Goal: Transaction & Acquisition: Purchase product/service

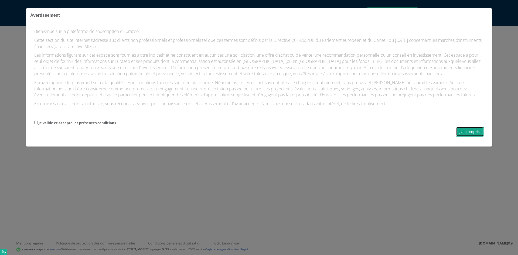
click at [468, 134] on button "J'ai compris" at bounding box center [470, 132] width 28 height 10
click at [106, 124] on label "Je valide et accepte les présentes conditions" at bounding box center [77, 122] width 77 height 5
click at [38, 124] on input "Je valide et accepte les présentes conditions" at bounding box center [36, 123] width 4 height 4
checkbox input "true"
click at [473, 134] on button "J'ai compris" at bounding box center [470, 132] width 28 height 10
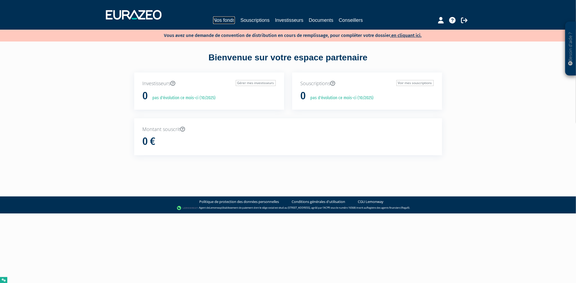
click at [221, 21] on link "Nos fonds" at bounding box center [224, 20] width 22 height 8
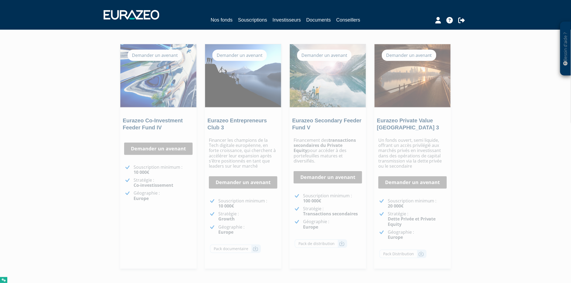
scroll to position [90, 0]
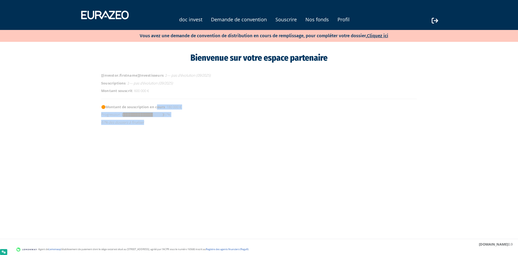
drag, startPoint x: 158, startPoint y: 108, endPoint x: 180, endPoint y: 123, distance: 27.0
click at [180, 123] on div "Bienvenue sur votre espace partenaire [[investor.firstname]]Investisseurs : 2 —…" at bounding box center [259, 90] width 316 height 76
click at [206, 141] on html "Nos fonds [Français] Souscriptions 124 [Français] Investisseurs Documents Conse…" at bounding box center [259, 80] width 518 height 160
click at [254, 22] on link "Demande de convention" at bounding box center [239, 20] width 56 height 8
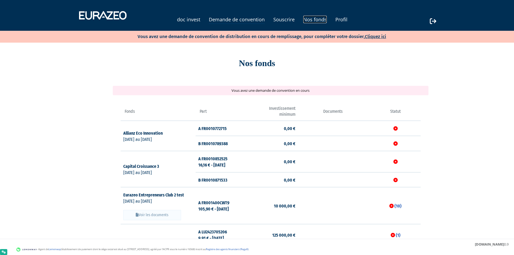
click at [321, 20] on link "Nos fonds" at bounding box center [314, 20] width 23 height 8
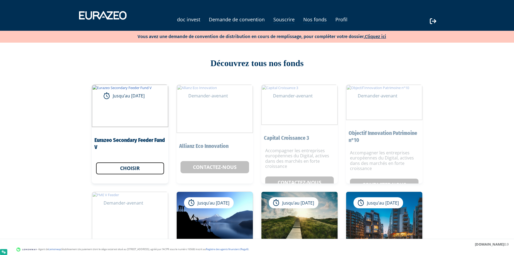
click at [148, 170] on link "Choisir" at bounding box center [130, 168] width 69 height 12
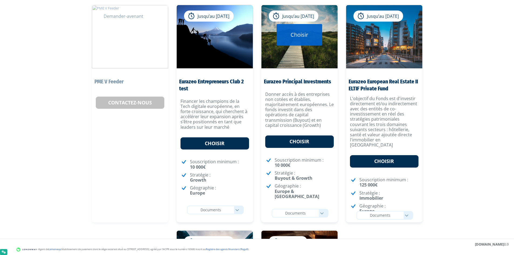
scroll to position [189, 0]
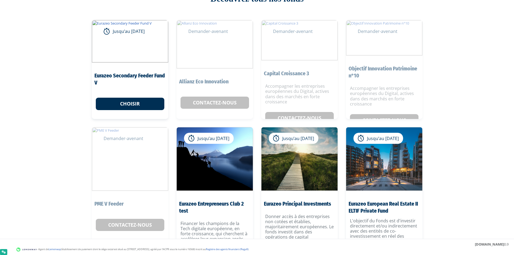
scroll to position [189, 0]
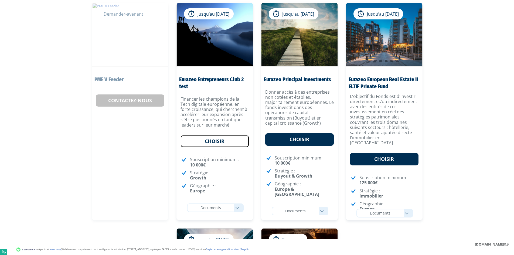
click at [205, 145] on link "Choisir" at bounding box center [215, 141] width 69 height 12
